Goal: Task Accomplishment & Management: Manage account settings

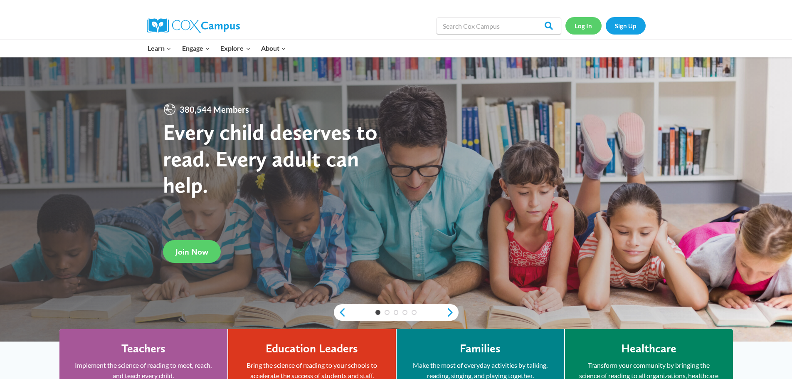
click at [583, 28] on link "Log In" at bounding box center [583, 25] width 36 height 17
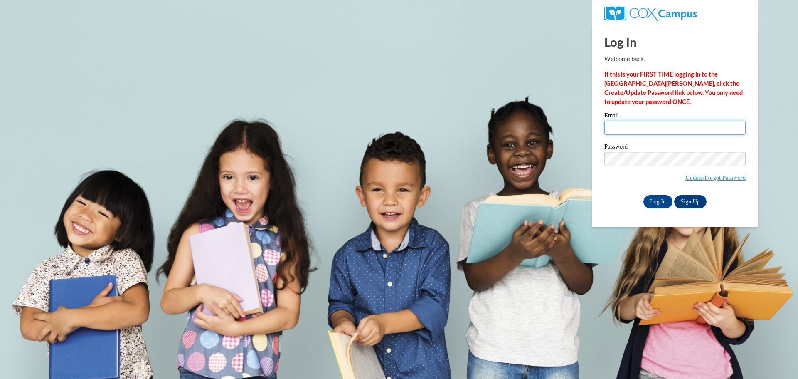
click at [613, 128] on input "Email" at bounding box center [674, 128] width 141 height 14
type input "k"
type input "makenziet822@gmail.com"
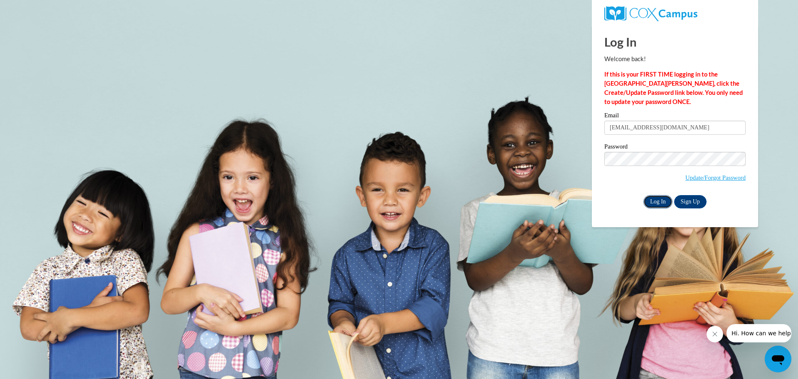
click at [664, 202] on input "Log In" at bounding box center [657, 201] width 29 height 13
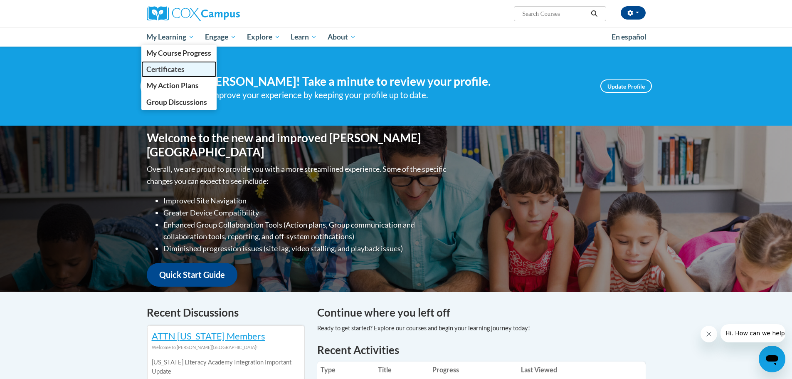
click at [175, 69] on span "Certificates" at bounding box center [165, 69] width 38 height 9
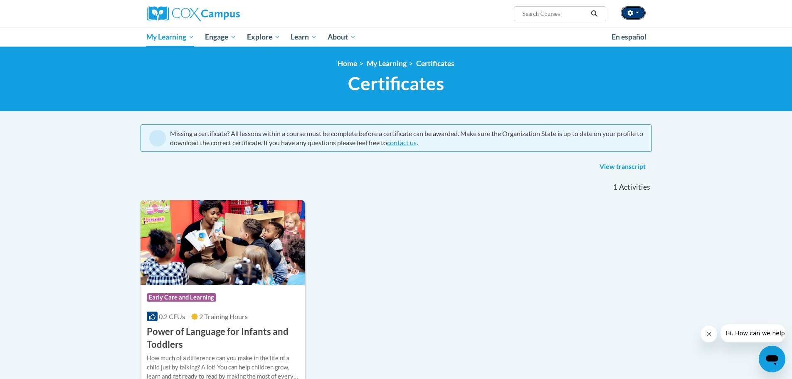
click at [637, 13] on span "button" at bounding box center [636, 13] width 3 height 2
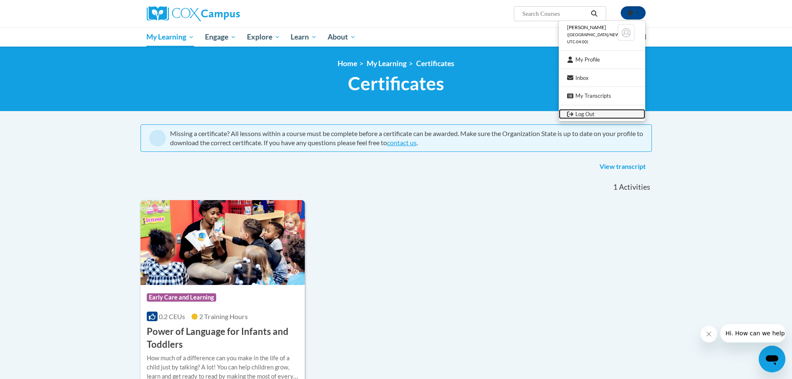
click at [587, 116] on link "Log Out" at bounding box center [602, 114] width 86 height 10
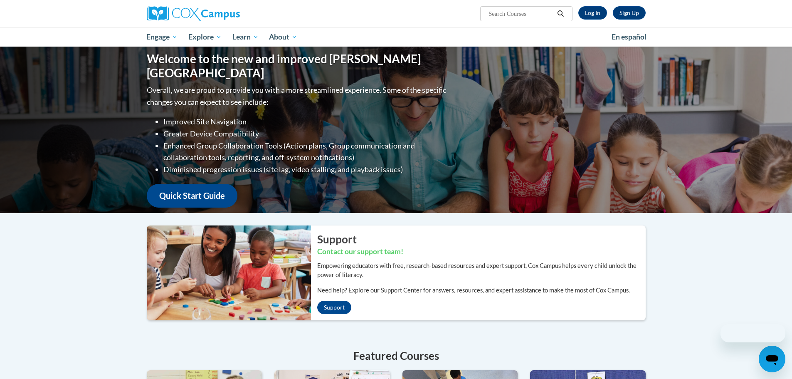
click at [588, 21] on div "Sign Up Log In Search Search..." at bounding box center [396, 13] width 524 height 27
click at [592, 5] on div "Sign Up Log In Search Search..." at bounding box center [481, 10] width 341 height 21
click at [591, 6] on link "Log In" at bounding box center [592, 12] width 29 height 13
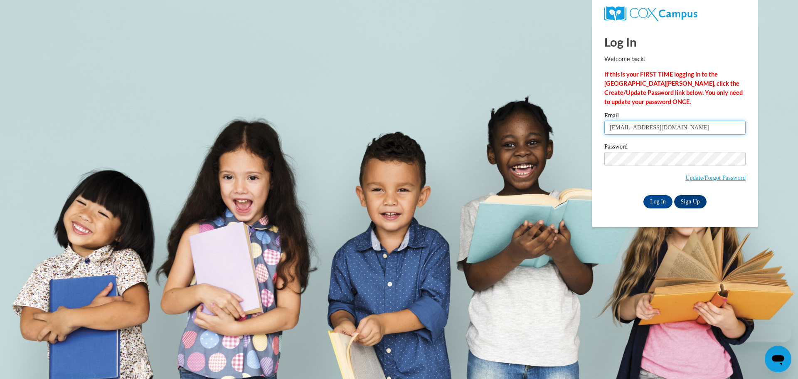
drag, startPoint x: 677, startPoint y: 129, endPoint x: 558, endPoint y: 126, distance: 118.9
click at [558, 126] on body "Log In Welcome back! If this is your FIRST TIME logging in to the NEW Cox Campu…" at bounding box center [399, 189] width 798 height 379
type input "kennedywilkes032098@icloud.com"
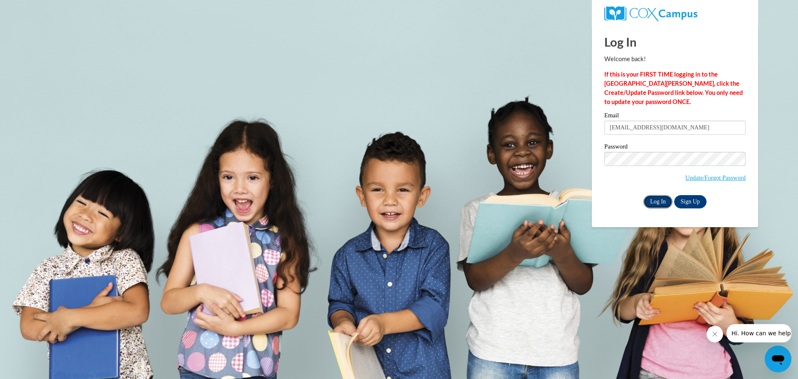
click at [661, 201] on input "Log In" at bounding box center [657, 201] width 29 height 13
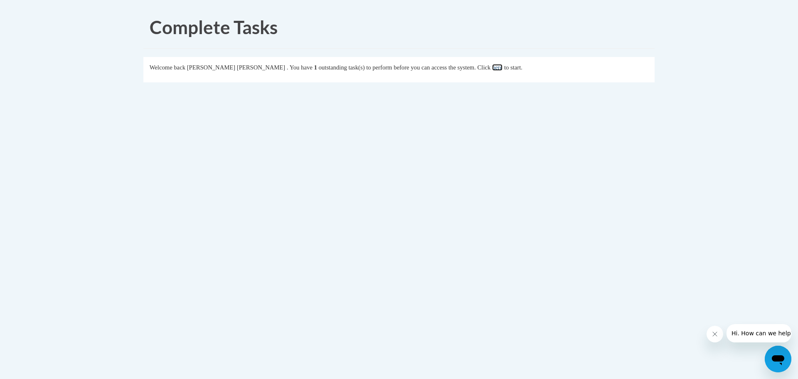
click at [492, 66] on link "here" at bounding box center [497, 67] width 10 height 7
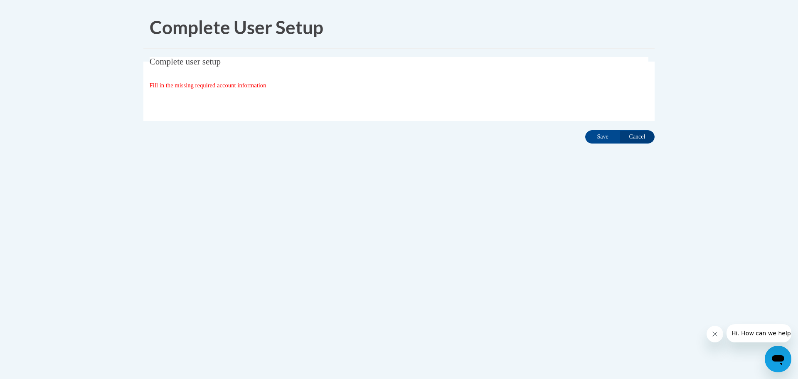
click at [175, 85] on span "Fill in the missing required account information" at bounding box center [208, 85] width 117 height 7
click at [607, 140] on input "Save" at bounding box center [602, 136] width 35 height 13
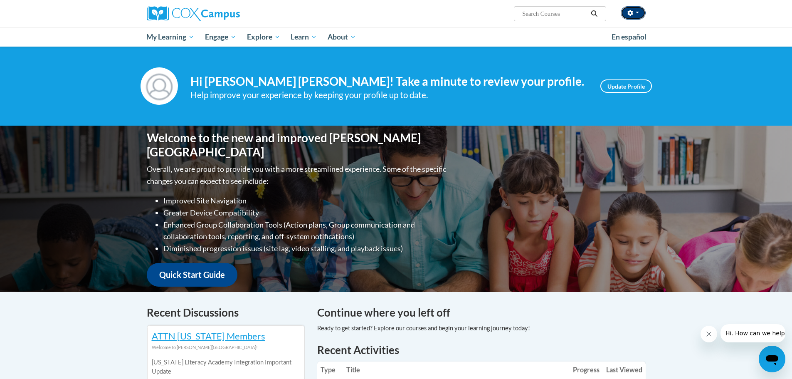
click at [632, 9] on button "button" at bounding box center [632, 12] width 25 height 13
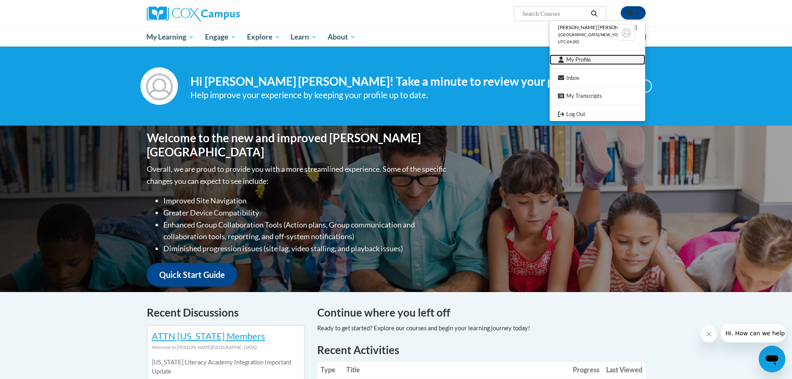
click at [580, 62] on link "My Profile" at bounding box center [597, 59] width 96 height 10
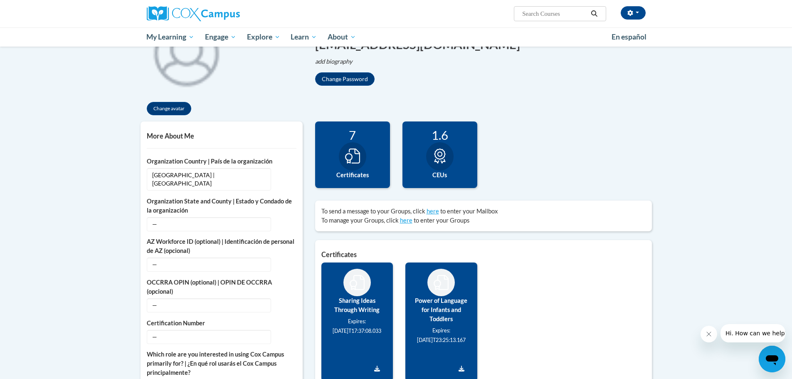
scroll to position [125, 0]
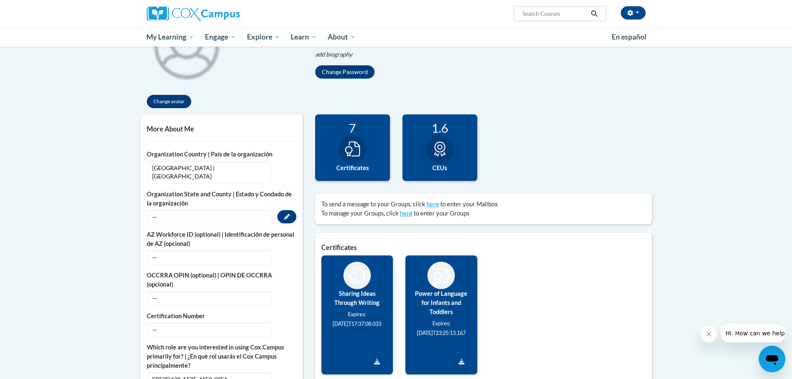
click at [201, 210] on span "—" at bounding box center [209, 217] width 124 height 14
click at [224, 210] on span "—" at bounding box center [209, 217] width 124 height 14
click at [279, 210] on button "Edit" at bounding box center [286, 216] width 19 height 13
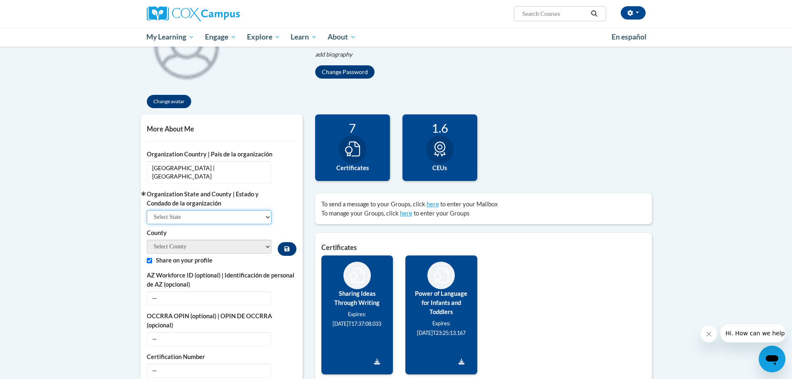
click at [243, 210] on select "Select State Alabama Alaska Arizona Arkansas California Colorado Connecticut De…" at bounding box center [209, 217] width 125 height 14
select select "[US_STATE]"
click at [147, 210] on select "Select State Alabama Alaska Arizona Arkansas California Colorado Connecticut De…" at bounding box center [209, 217] width 125 height 14
click at [256, 240] on select "Appling Atkinson Bacon Baker Baldwin Banks Barrow Bartow Ben Hill Berrien Bibb …" at bounding box center [209, 246] width 125 height 14
select select "Polk"
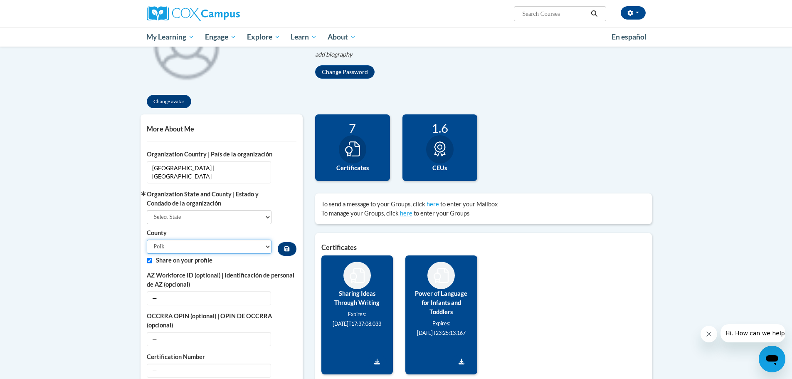
click at [147, 239] on select "Appling Atkinson Bacon Baker Baldwin Banks Barrow Bartow Ben Hill Berrien Bibb …" at bounding box center [209, 246] width 125 height 14
click at [288, 245] on button "Custom profile fields" at bounding box center [287, 249] width 18 height 14
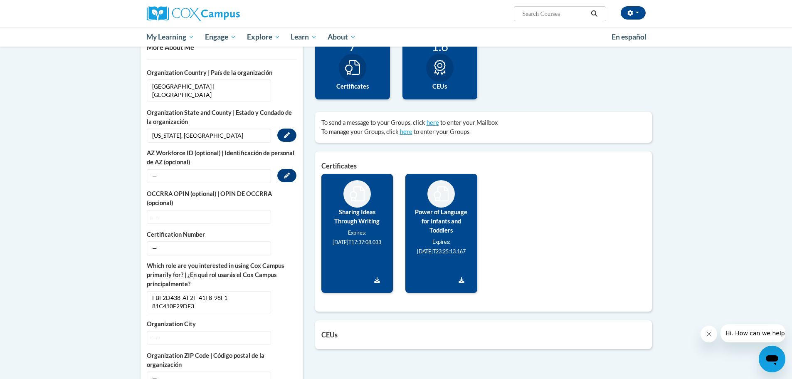
scroll to position [208, 0]
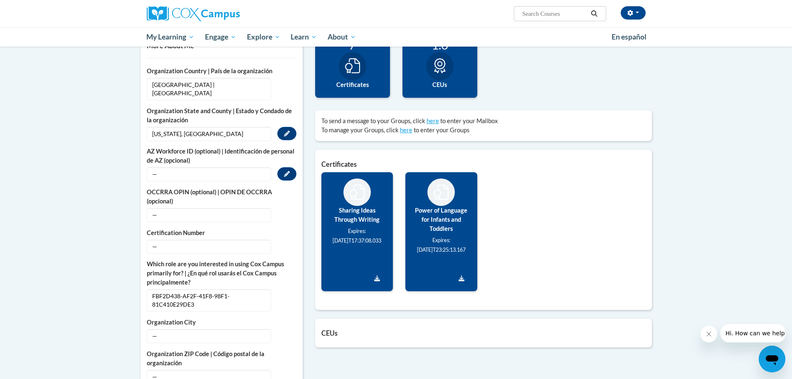
click at [178, 167] on span "—" at bounding box center [209, 174] width 124 height 14
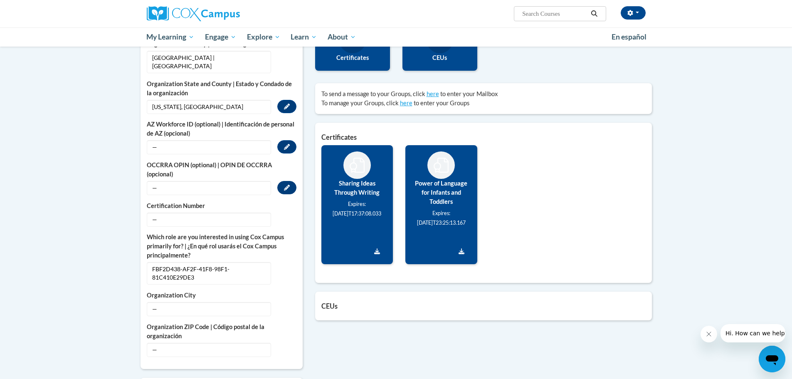
scroll to position [249, 0]
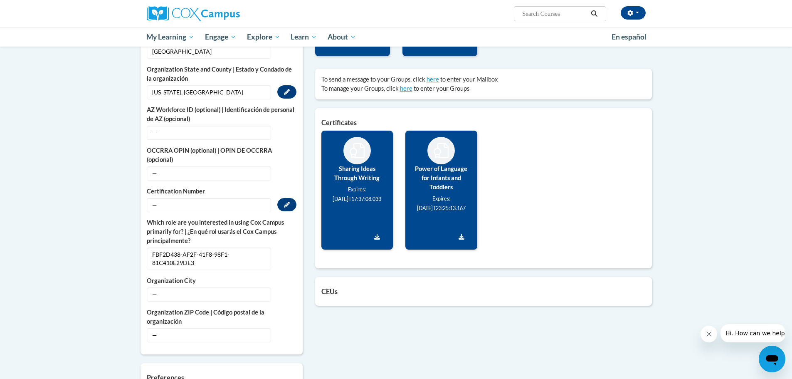
click at [252, 200] on span "—" at bounding box center [209, 205] width 124 height 14
click at [292, 198] on button "Edit" at bounding box center [286, 204] width 19 height 13
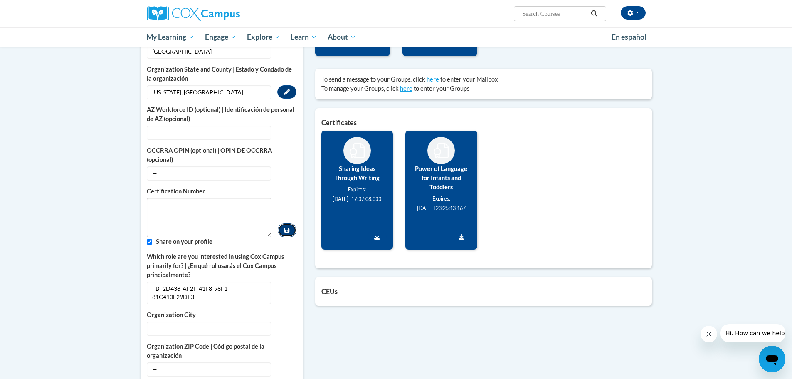
click at [290, 223] on button "Custom profile fields" at bounding box center [287, 230] width 18 height 14
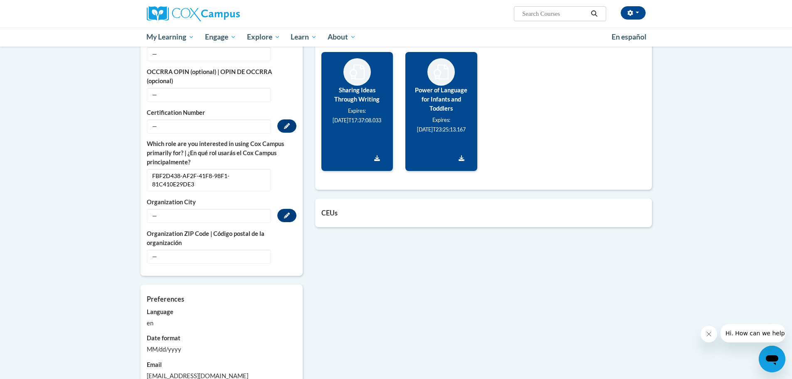
scroll to position [332, 0]
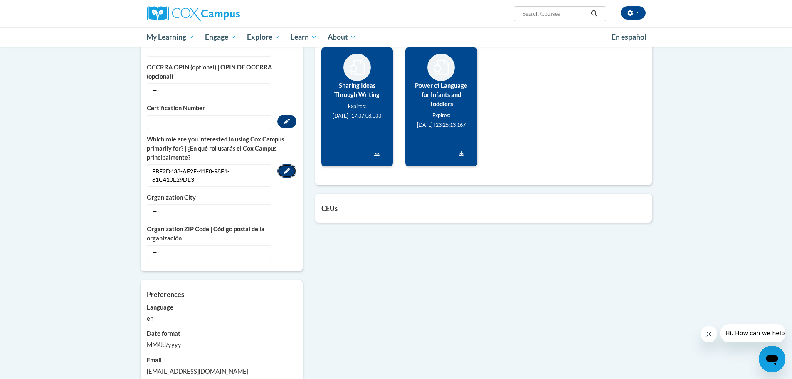
click at [287, 168] on icon "Custom profile fields" at bounding box center [287, 171] width 6 height 6
click at [231, 178] on label "Share on your profile" at bounding box center [226, 182] width 140 height 9
click at [233, 167] on select "Please Select College/University | Colegio/Universidad Community/Nonprofit Part…" at bounding box center [209, 171] width 125 height 14
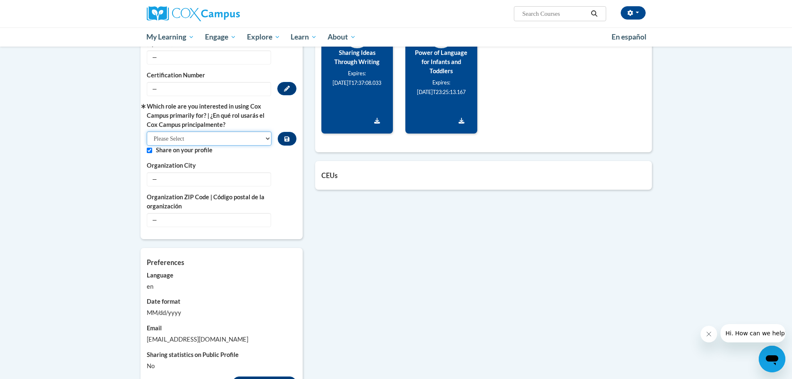
scroll to position [374, 0]
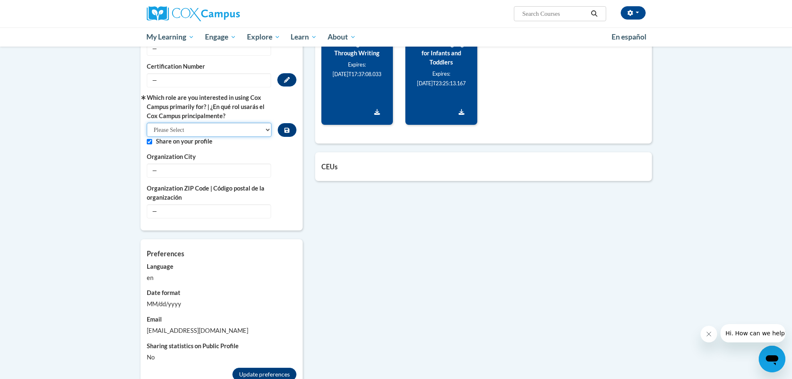
click at [263, 123] on select "Please Select College/University | Colegio/Universidad Community/Nonprofit Part…" at bounding box center [209, 130] width 125 height 14
select select "fbf2d438-af2f-41f8-98f1-81c410e29de3"
click at [147, 123] on select "Please Select College/University | Colegio/Universidad Community/Nonprofit Part…" at bounding box center [209, 130] width 125 height 14
click at [286, 127] on icon "Custom profile fields" at bounding box center [286, 130] width 5 height 6
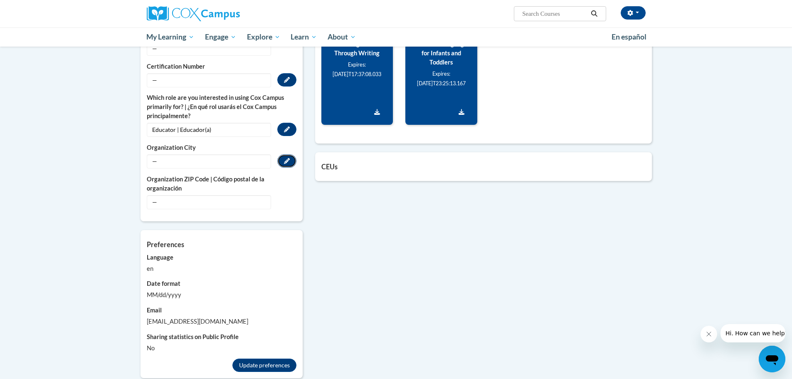
click at [291, 154] on button "Edit" at bounding box center [286, 160] width 19 height 13
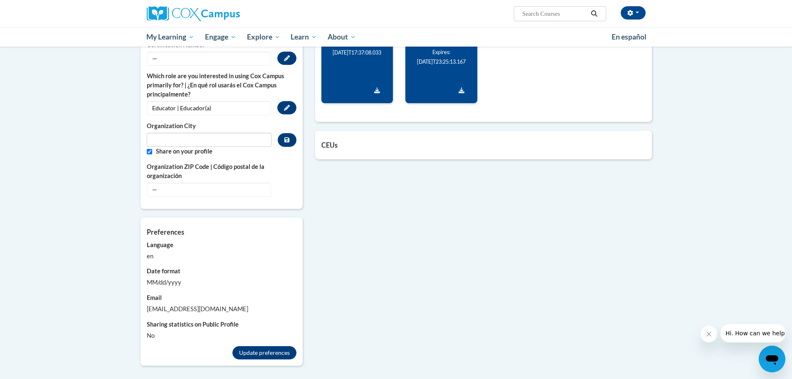
scroll to position [416, 0]
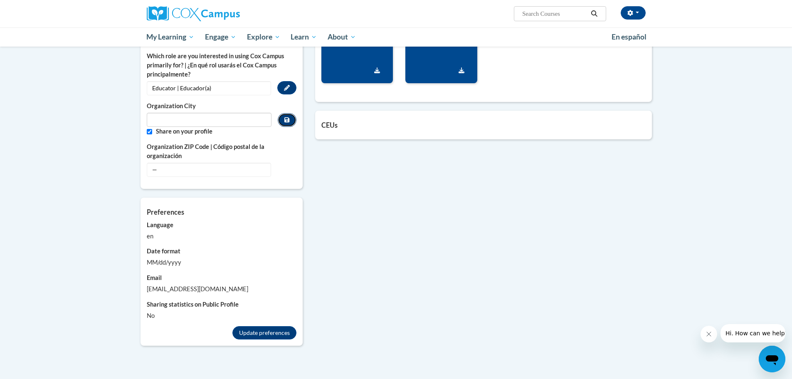
click at [292, 113] on button "Custom profile fields" at bounding box center [287, 120] width 18 height 14
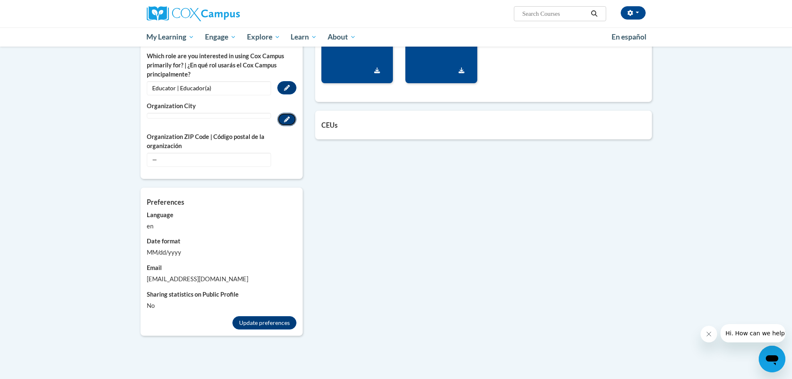
click at [286, 116] on icon "Custom profile fields" at bounding box center [287, 119] width 6 height 6
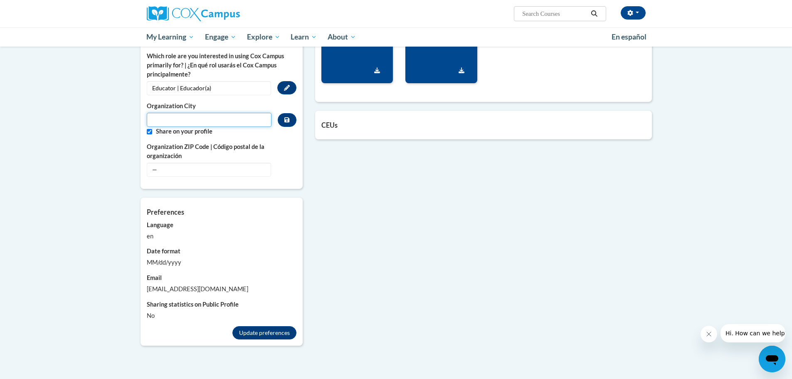
click at [239, 117] on input "Metadata input" at bounding box center [209, 120] width 125 height 14
type input "Rockmart"
click at [278, 113] on button "Custom profile fields" at bounding box center [287, 120] width 18 height 14
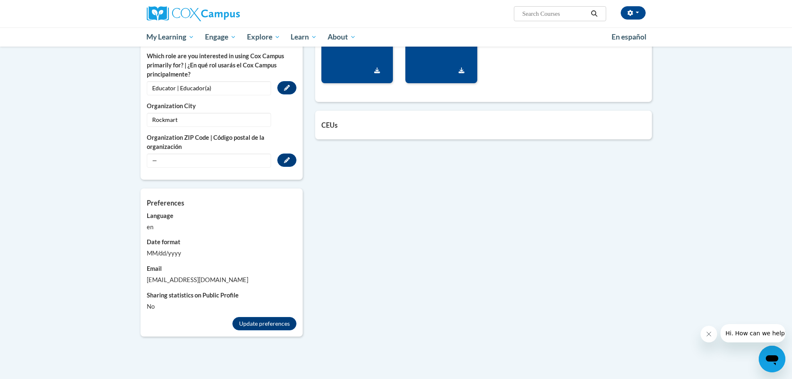
click at [178, 153] on span "—" at bounding box center [209, 160] width 124 height 14
click at [286, 157] on icon "Custom profile fields" at bounding box center [287, 160] width 6 height 6
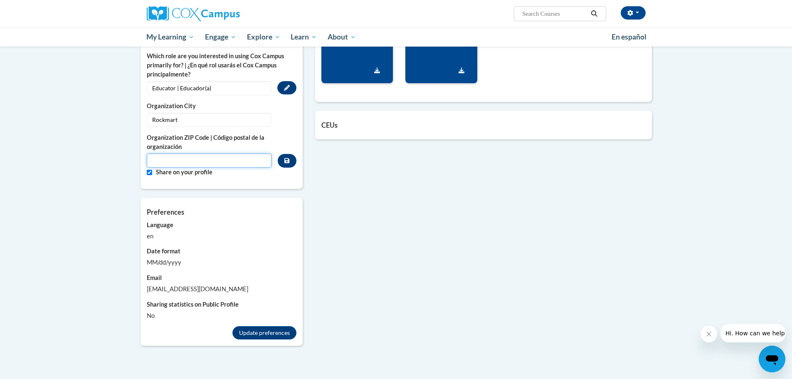
click at [162, 153] on input "Metadata input" at bounding box center [209, 160] width 125 height 14
type input "30153"
click at [291, 155] on button "Custom profile fields" at bounding box center [287, 161] width 18 height 14
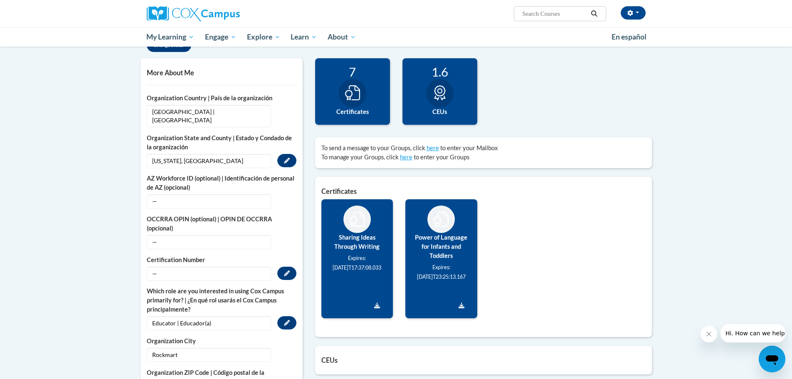
scroll to position [166, 0]
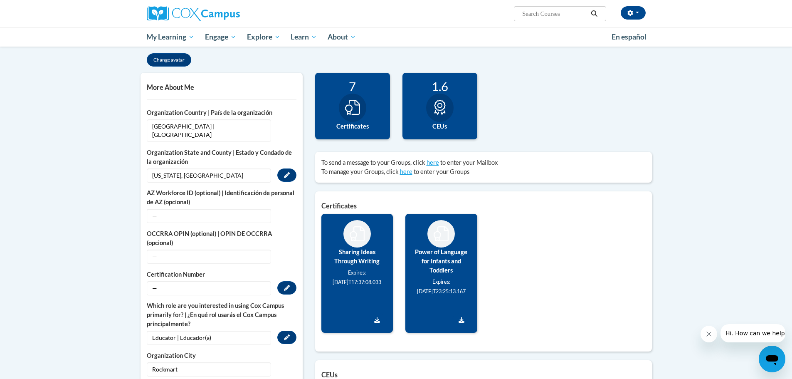
click at [362, 270] on small "Expires: [DATE]T17:37:08.033" at bounding box center [356, 277] width 49 height 16
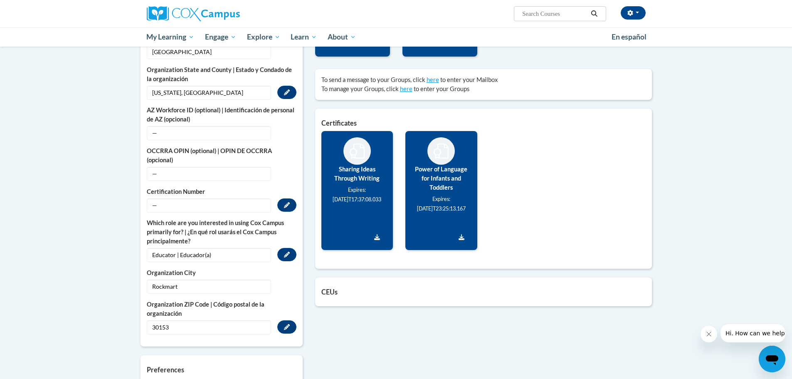
scroll to position [249, 0]
click at [378, 240] on link "Download Certificate" at bounding box center [376, 236] width 19 height 13
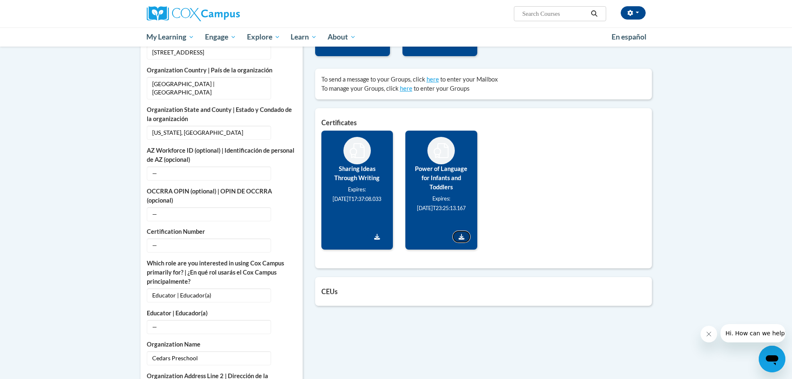
click at [459, 234] on icon "Download Certificate" at bounding box center [461, 237] width 6 height 6
